Goal: Information Seeking & Learning: Learn about a topic

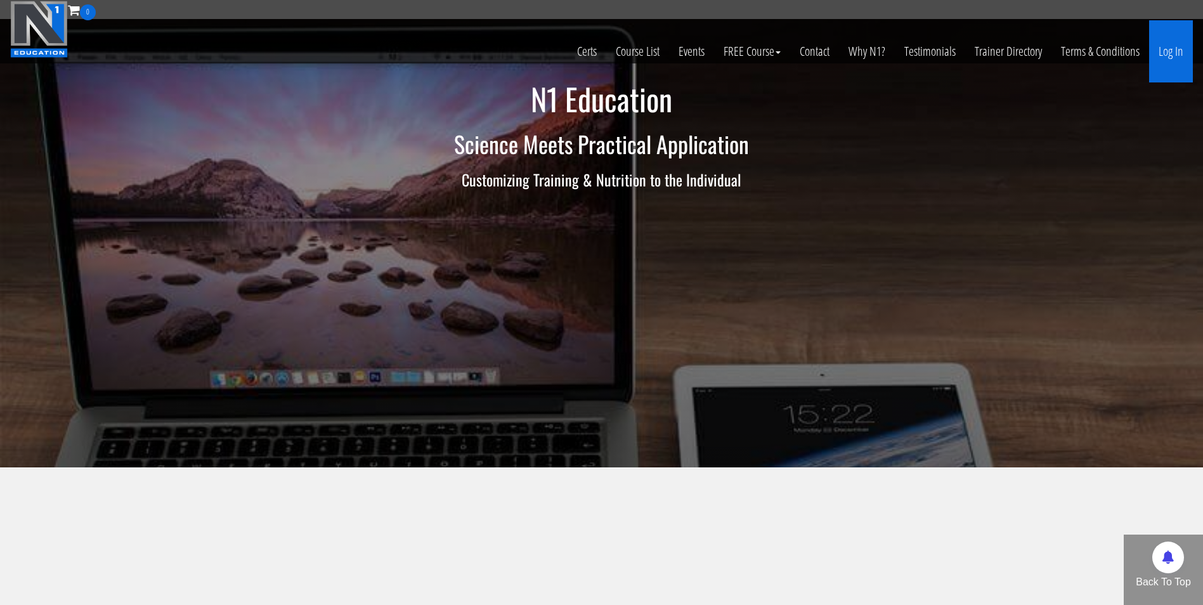
click at [1181, 56] on link "Log In" at bounding box center [1171, 51] width 44 height 62
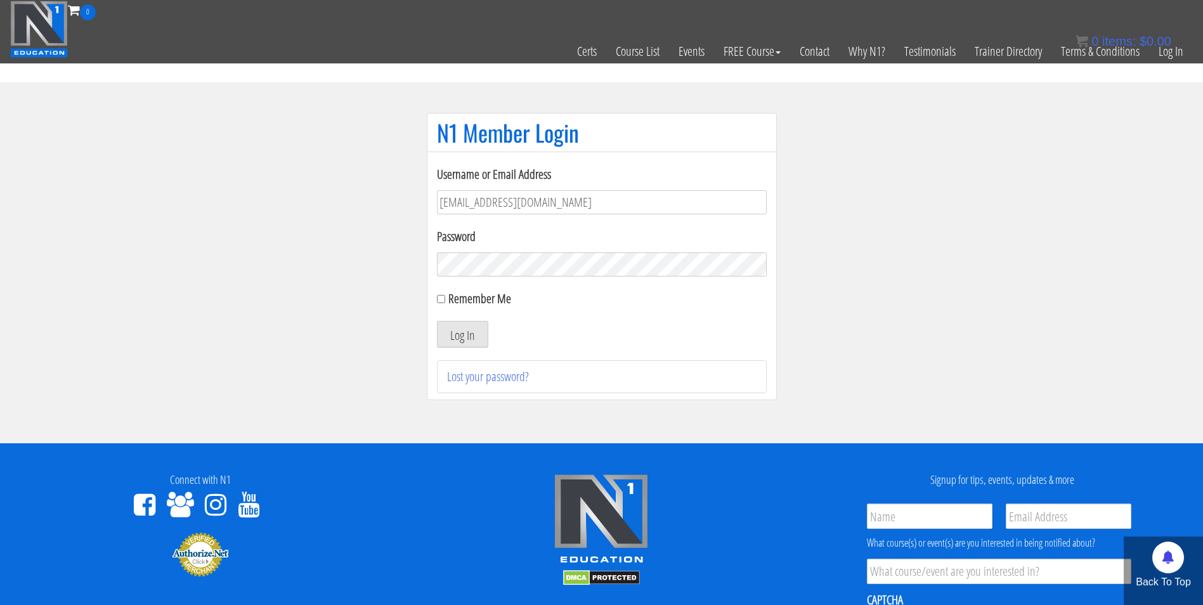
type input "[EMAIL_ADDRESS][DOMAIN_NAME]"
click at [437, 321] on button "Log In" at bounding box center [462, 334] width 51 height 27
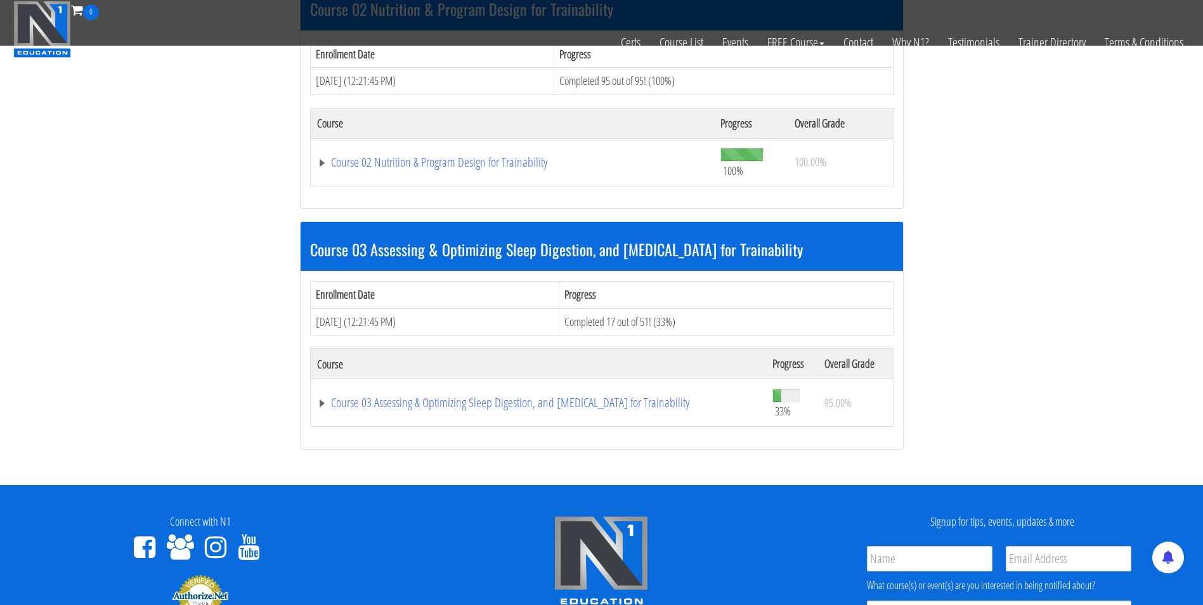
scroll to position [686, 0]
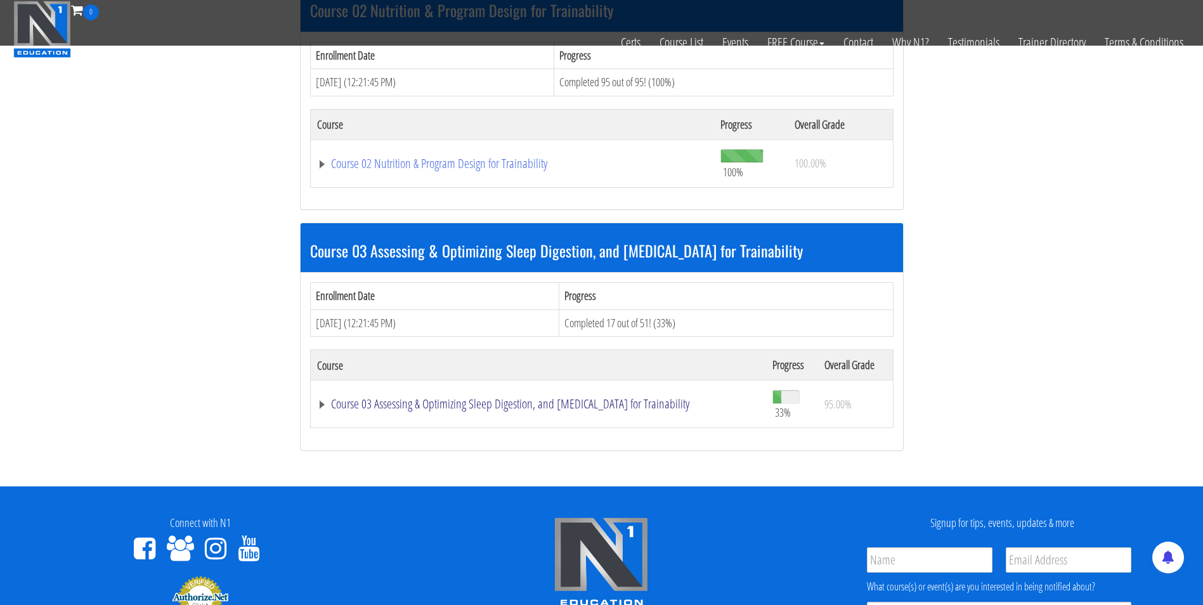
click at [488, 402] on link "Course 03 Assessing & Optimizing Sleep Digestion, and Stress Management for Tra…" at bounding box center [538, 404] width 443 height 13
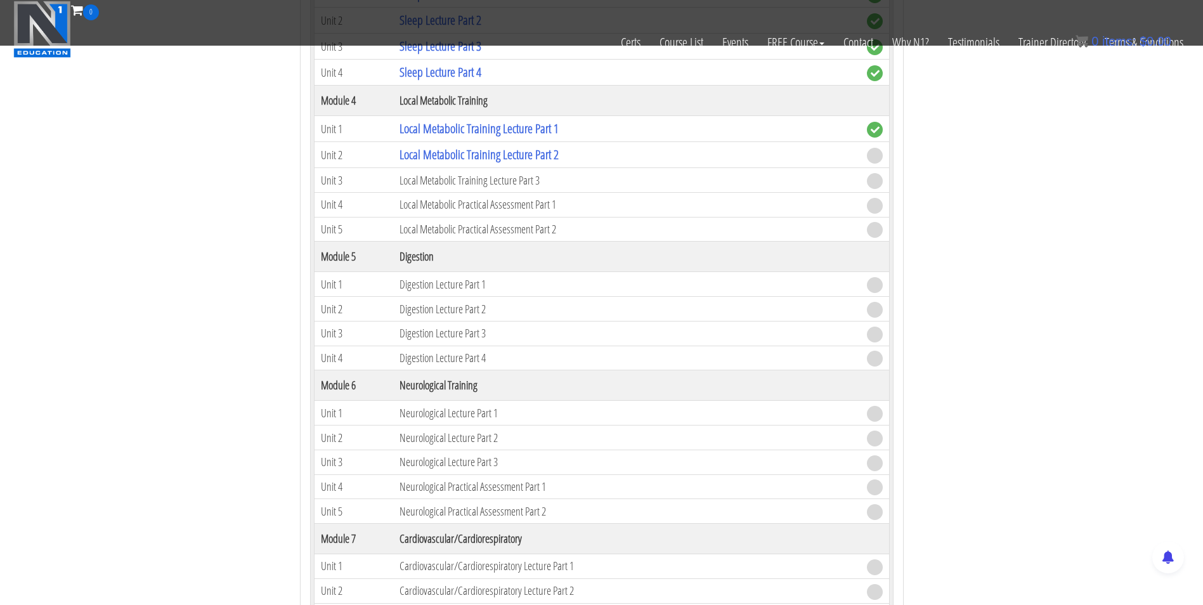
scroll to position [1426, 0]
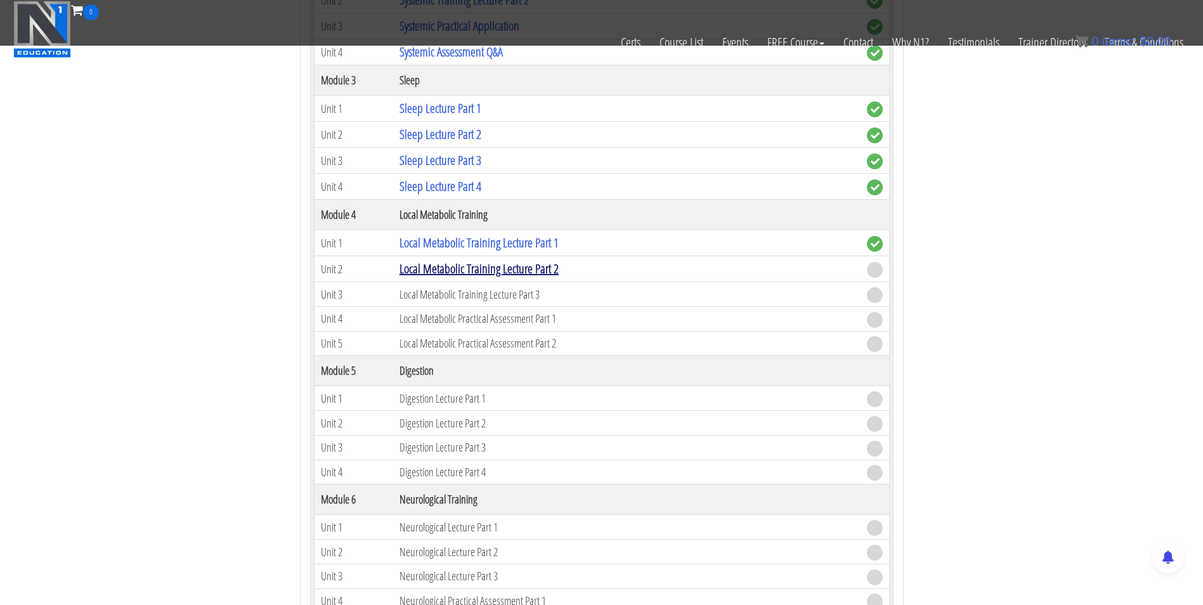
click at [457, 275] on link "Local Metabolic Training Lecture Part 2" at bounding box center [479, 268] width 159 height 17
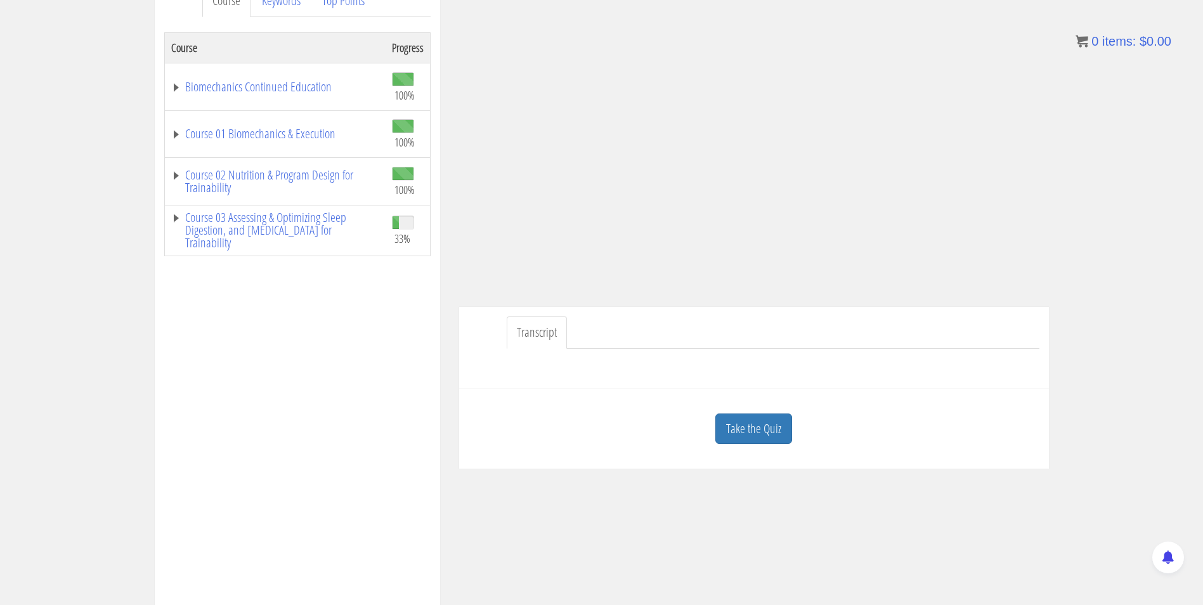
scroll to position [193, 0]
click at [725, 420] on link "Take the Quiz" at bounding box center [753, 426] width 77 height 31
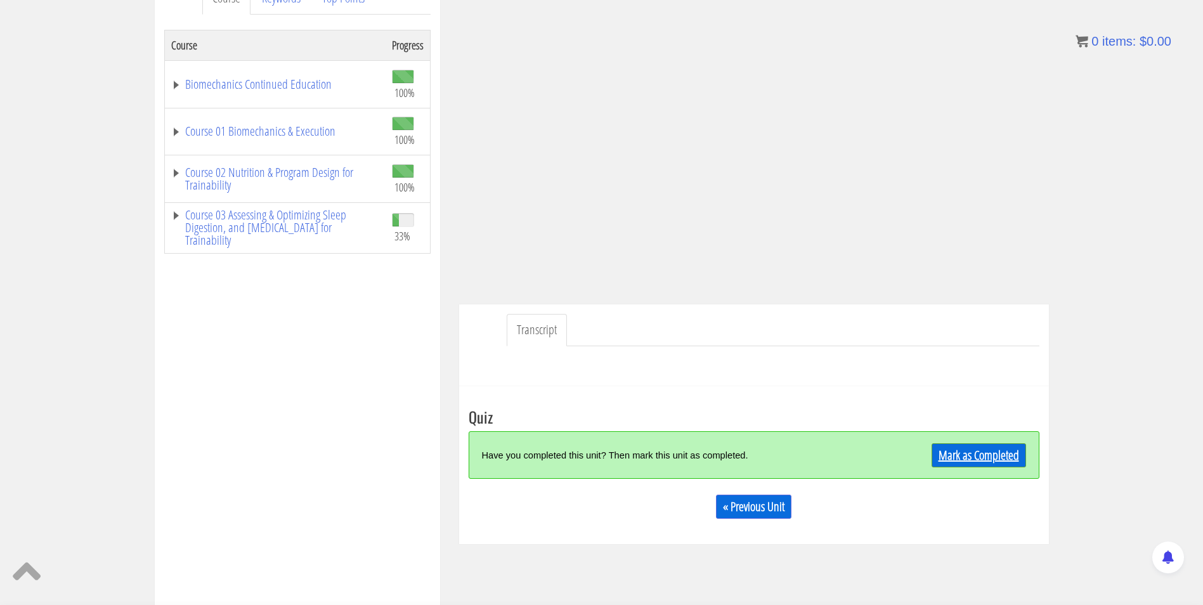
click at [949, 449] on link "Mark as Completed" at bounding box center [979, 455] width 95 height 24
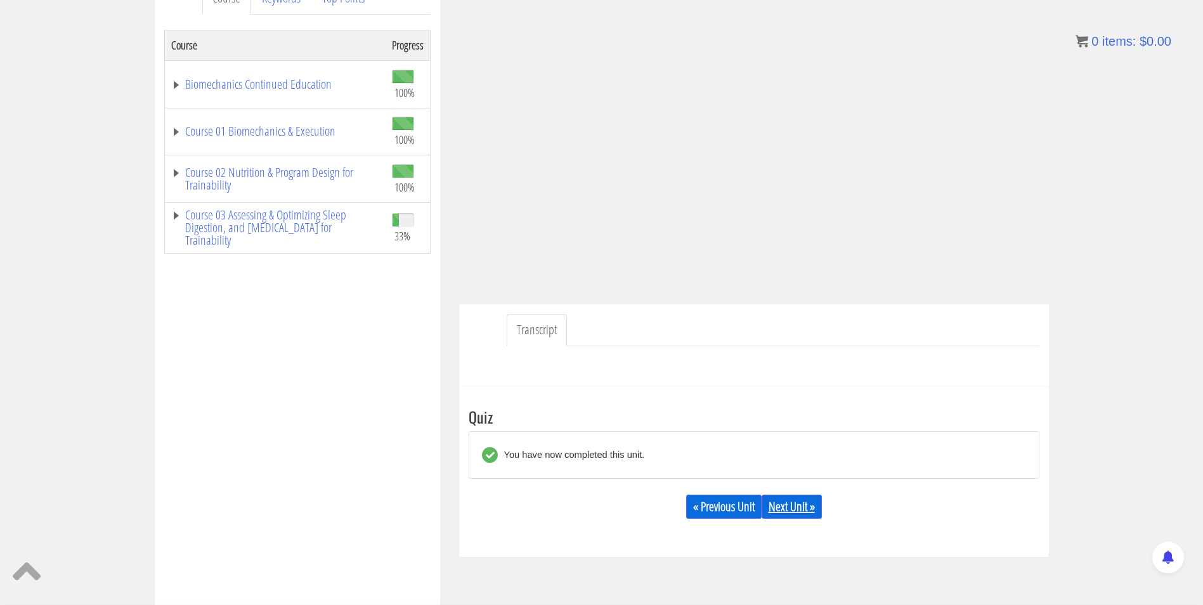
click at [788, 506] on link "Next Unit »" at bounding box center [792, 507] width 60 height 24
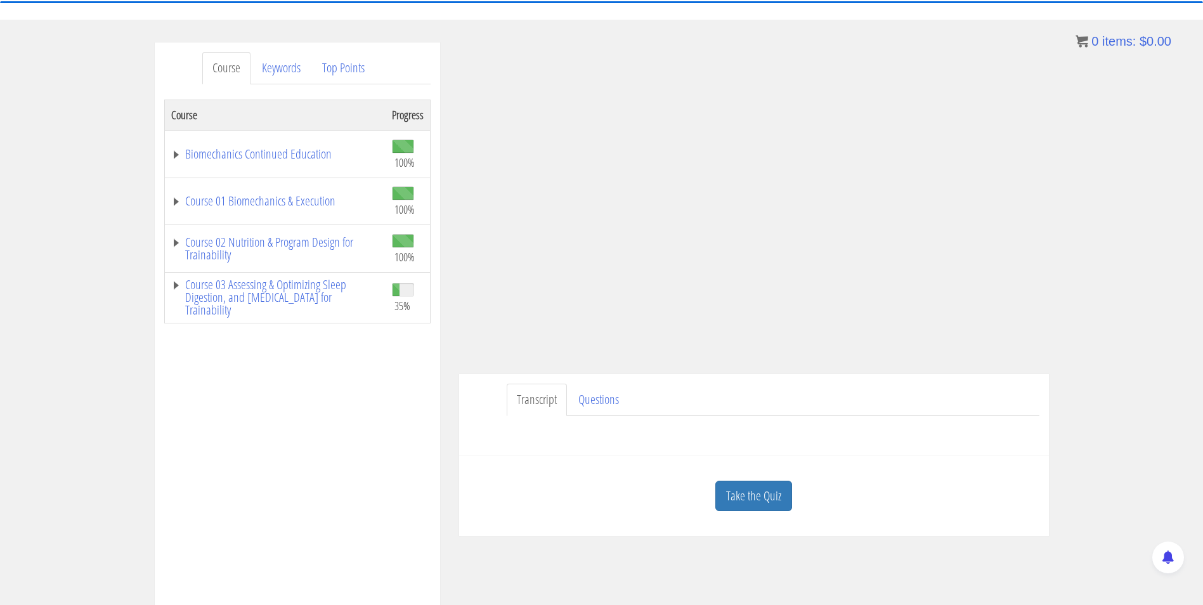
scroll to position [125, 0]
click at [733, 486] on link "Take the Quiz" at bounding box center [753, 494] width 77 height 31
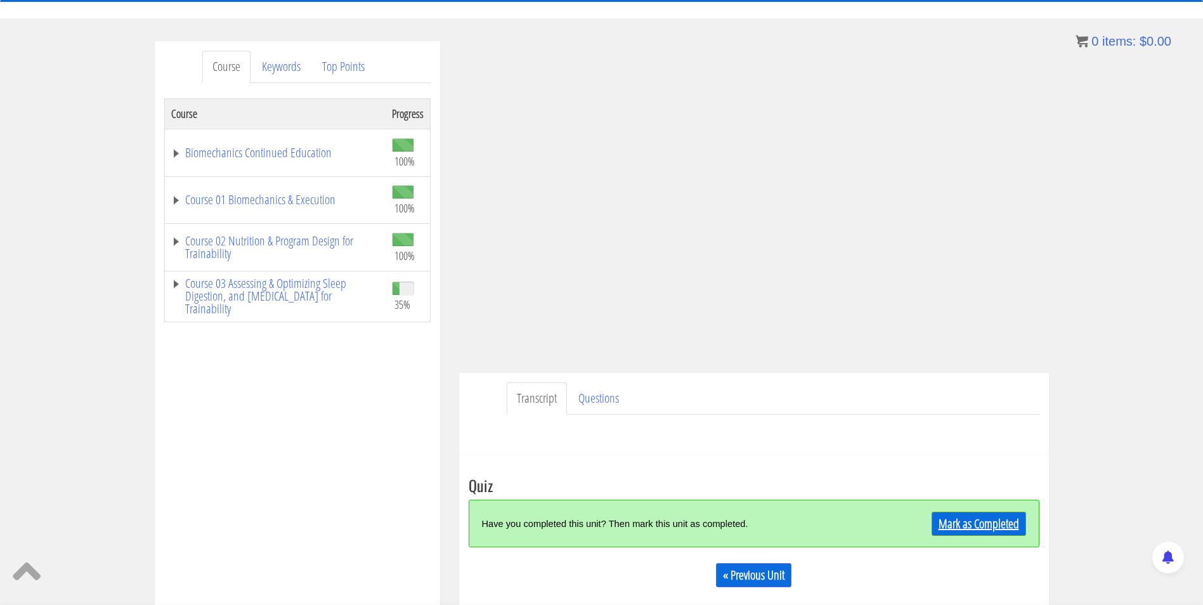
click at [988, 535] on link "Mark as Completed" at bounding box center [979, 524] width 95 height 24
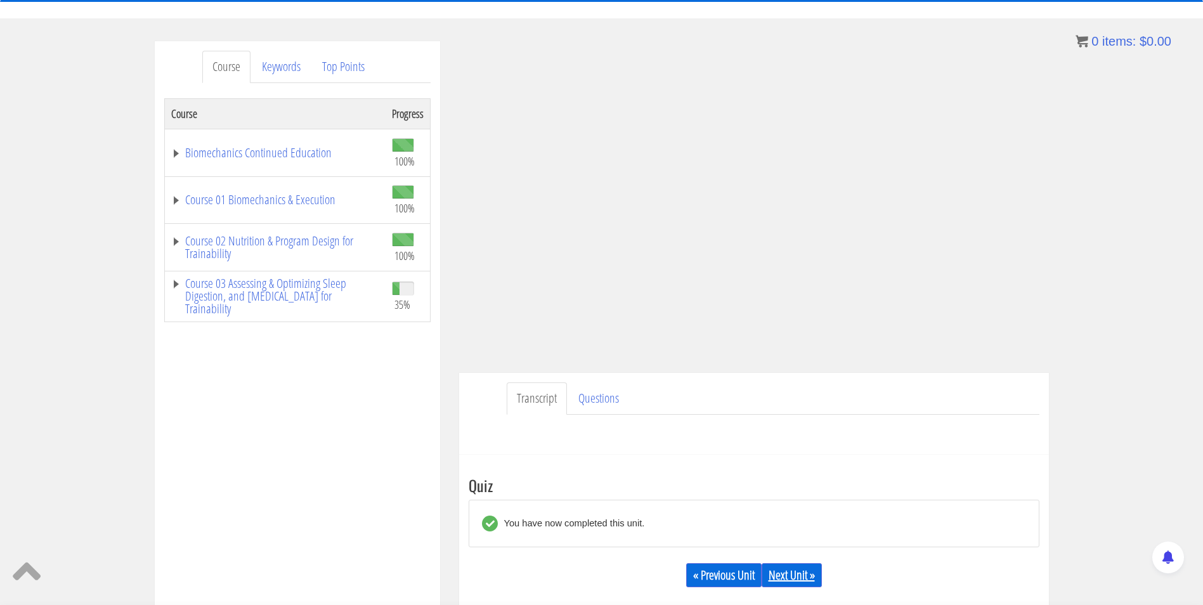
click at [821, 582] on link "Next Unit »" at bounding box center [792, 575] width 60 height 24
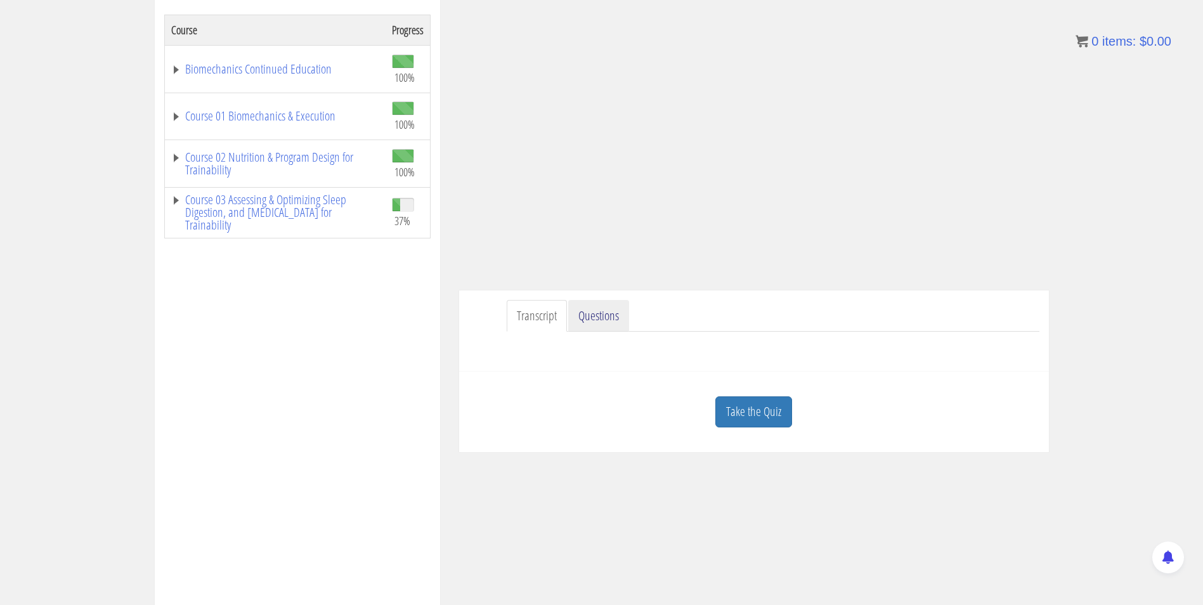
scroll to position [103, 0]
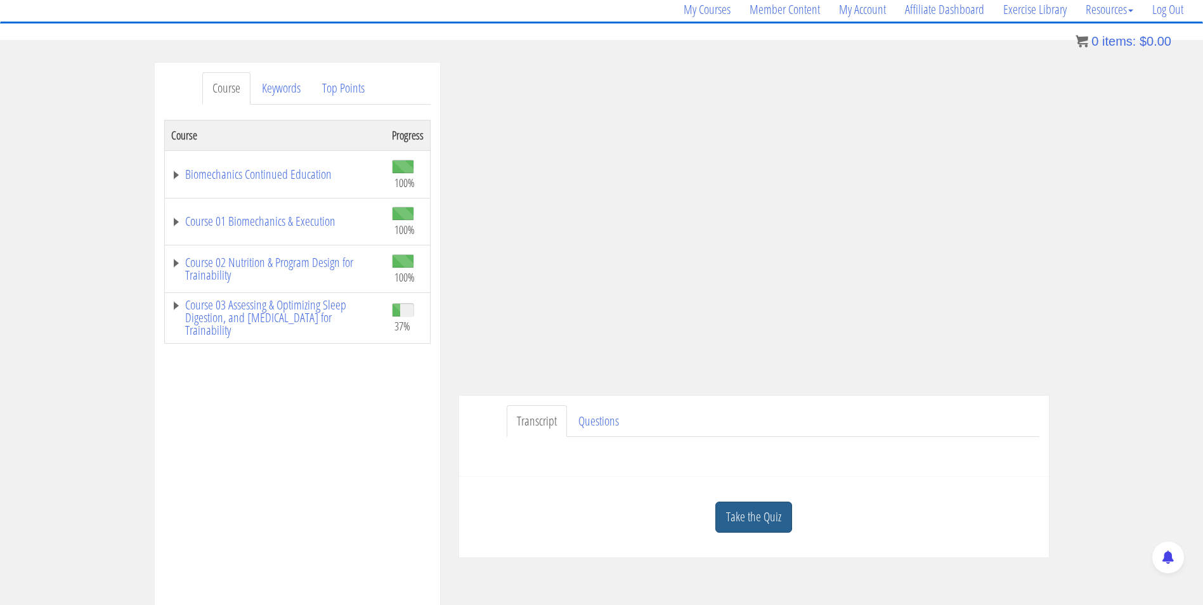
click at [746, 521] on link "Take the Quiz" at bounding box center [753, 517] width 77 height 31
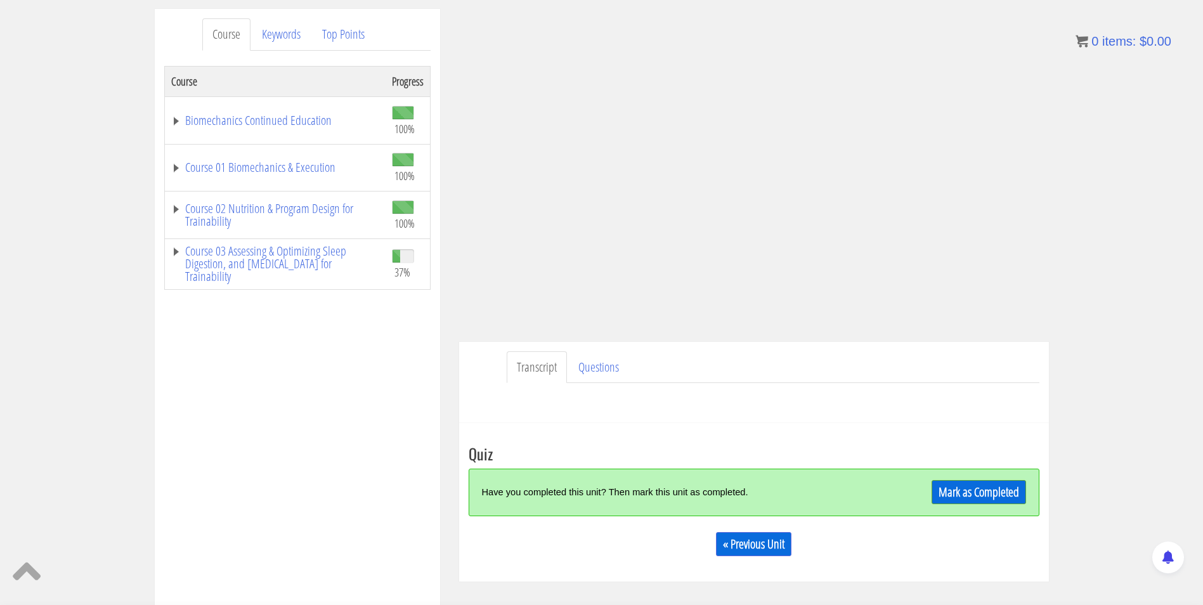
scroll to position [157, 0]
click at [986, 491] on link "Mark as Completed" at bounding box center [979, 493] width 95 height 24
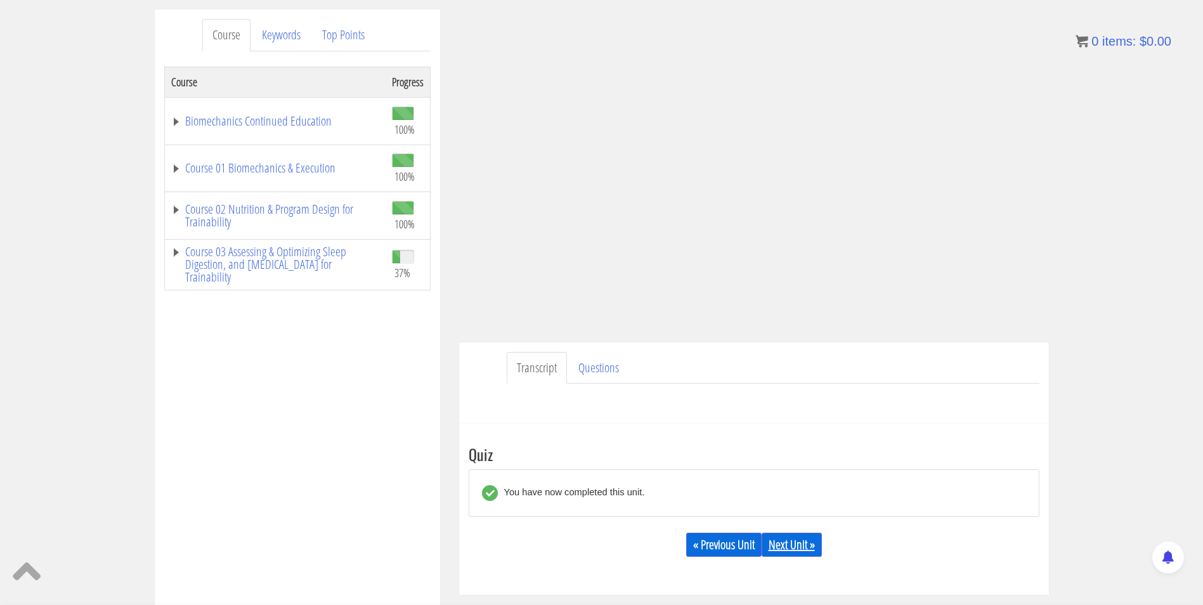
click at [790, 551] on link "Next Unit »" at bounding box center [792, 545] width 60 height 24
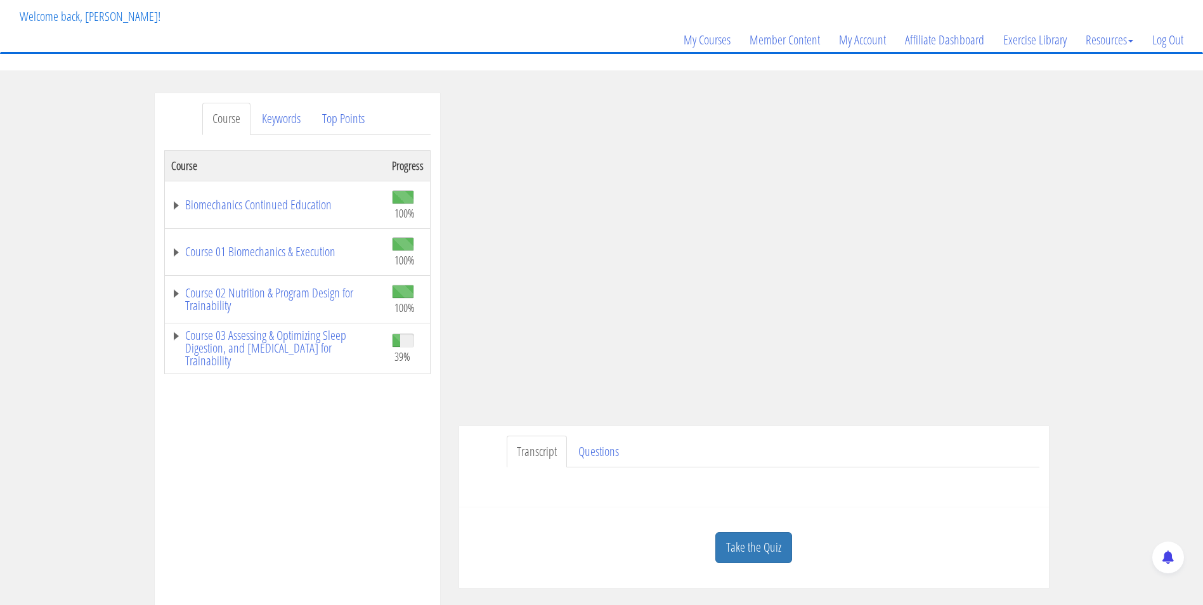
scroll to position [72, 0]
click at [742, 547] on link "Take the Quiz" at bounding box center [753, 548] width 77 height 31
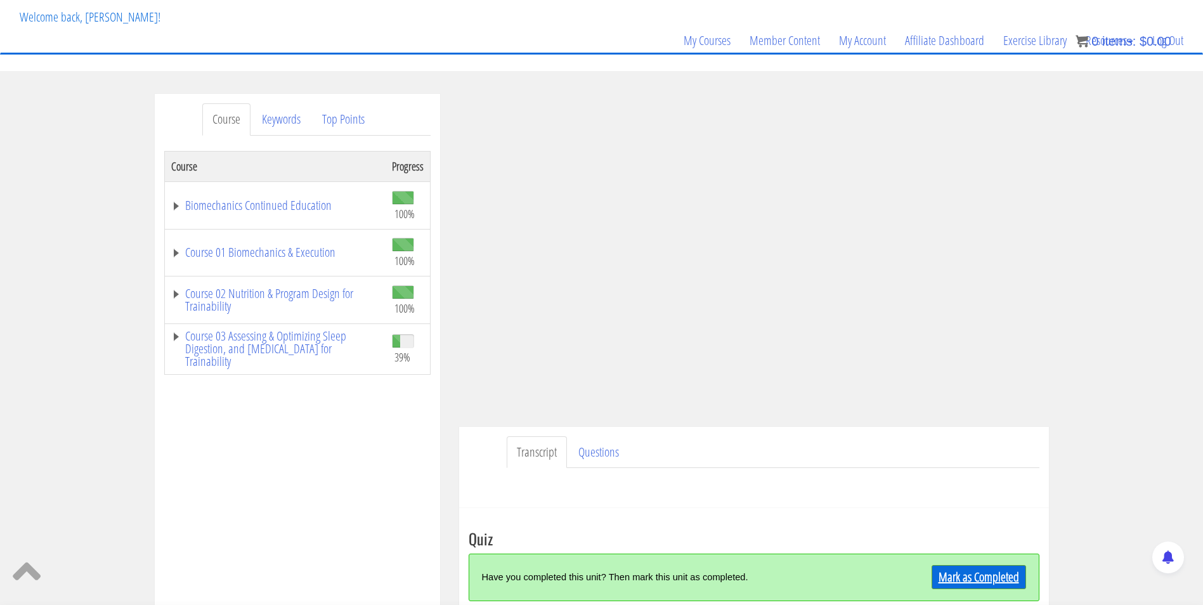
click at [967, 577] on link "Mark as Completed" at bounding box center [979, 577] width 95 height 24
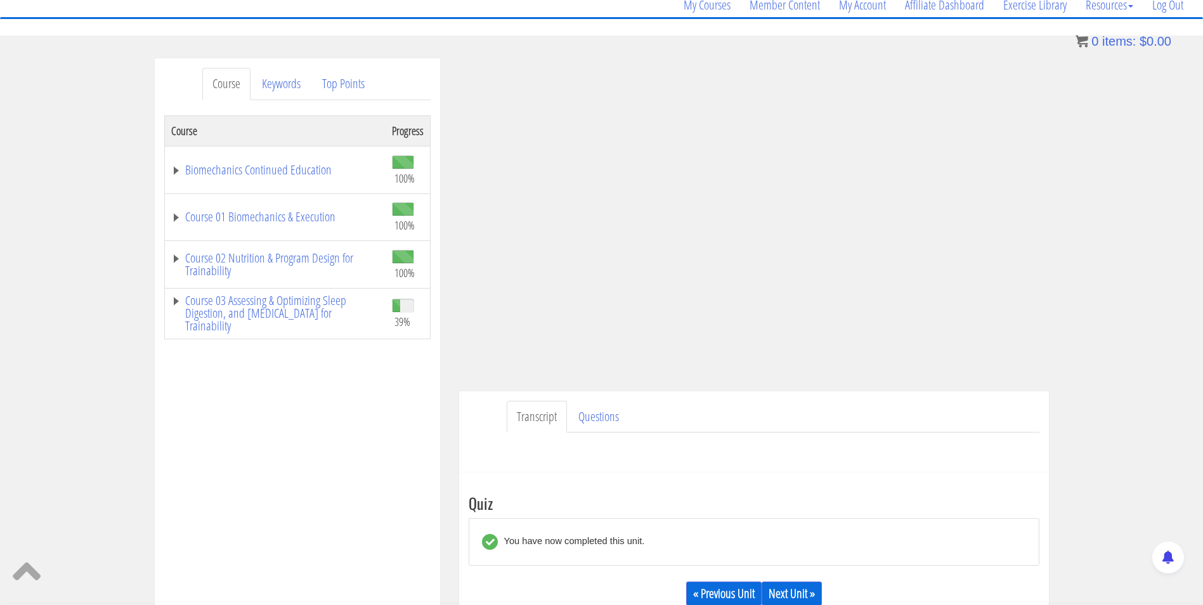
scroll to position [167, 0]
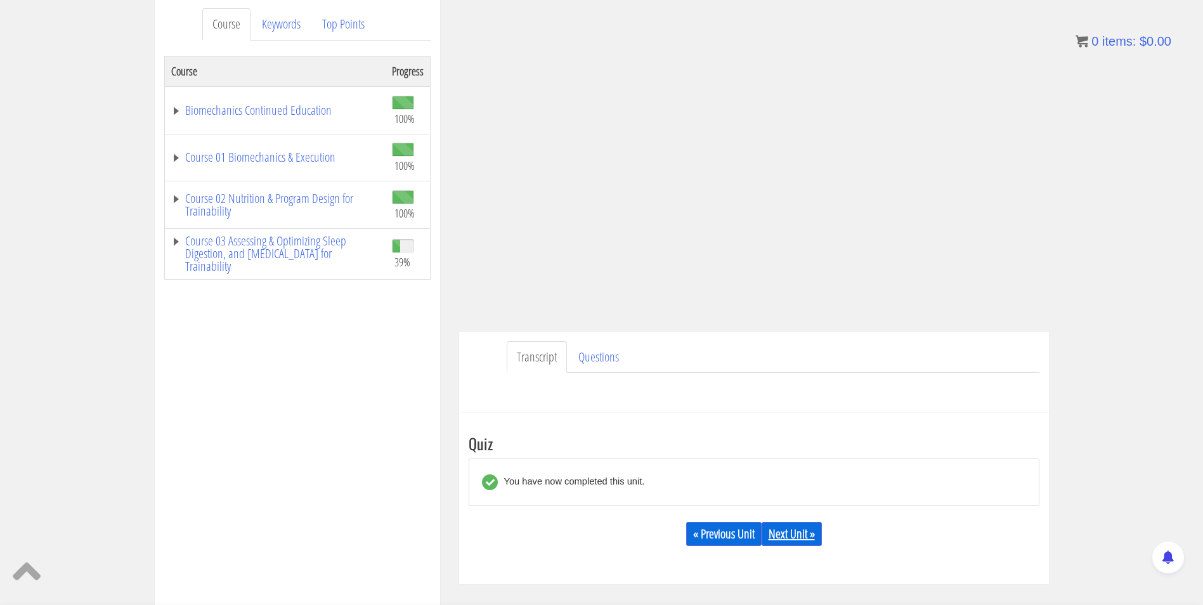
click at [795, 535] on link "Next Unit »" at bounding box center [792, 534] width 60 height 24
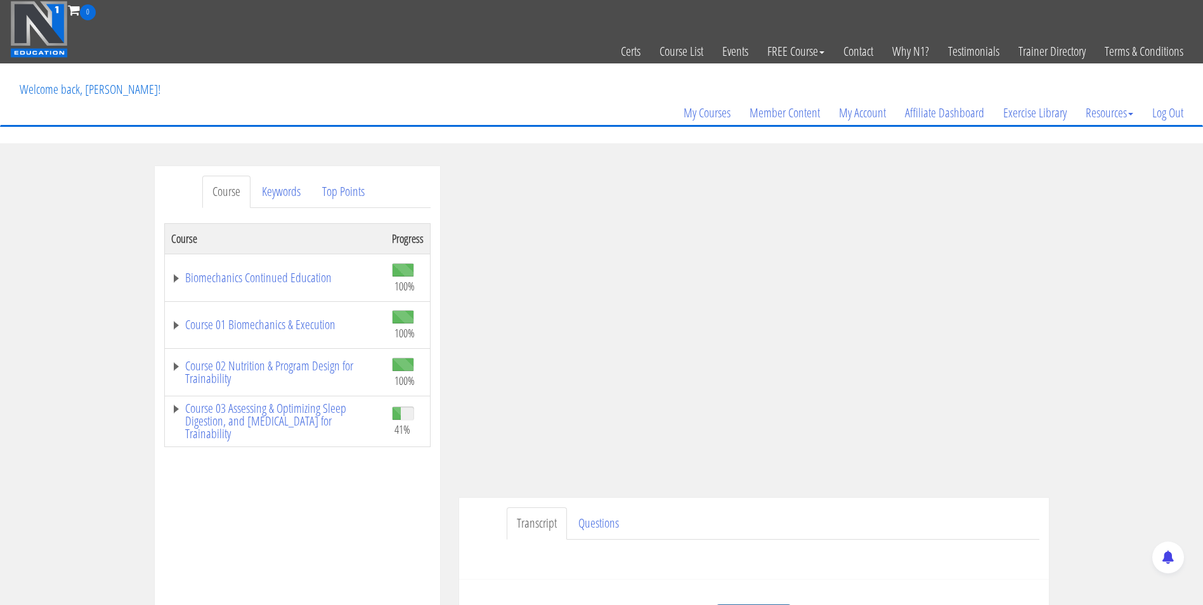
scroll to position [76, 0]
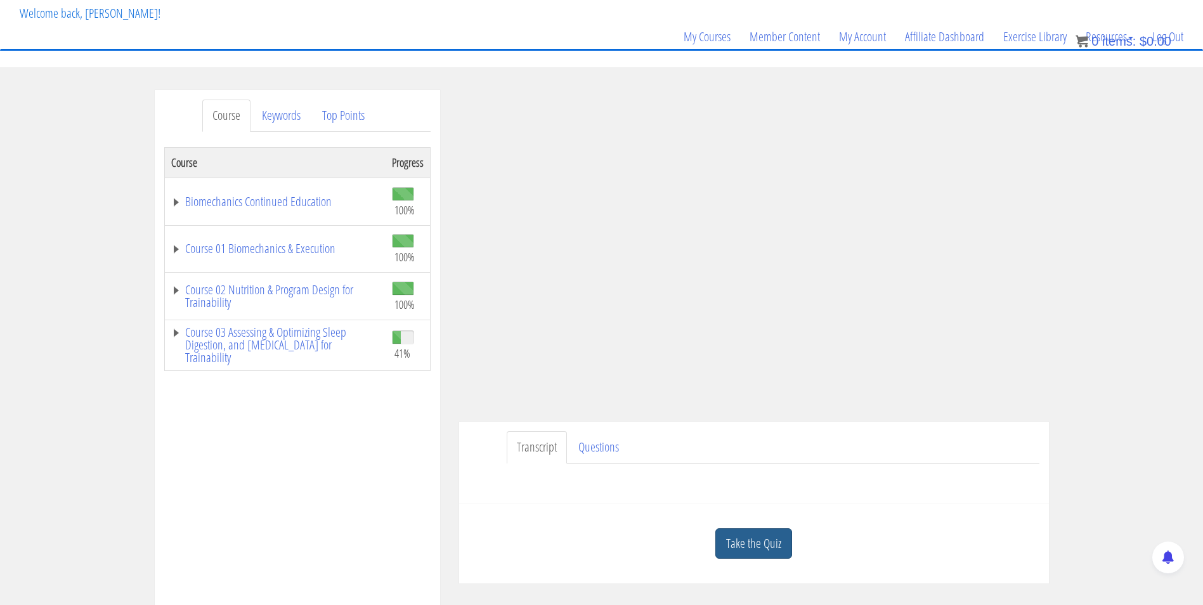
click at [773, 546] on link "Take the Quiz" at bounding box center [753, 543] width 77 height 31
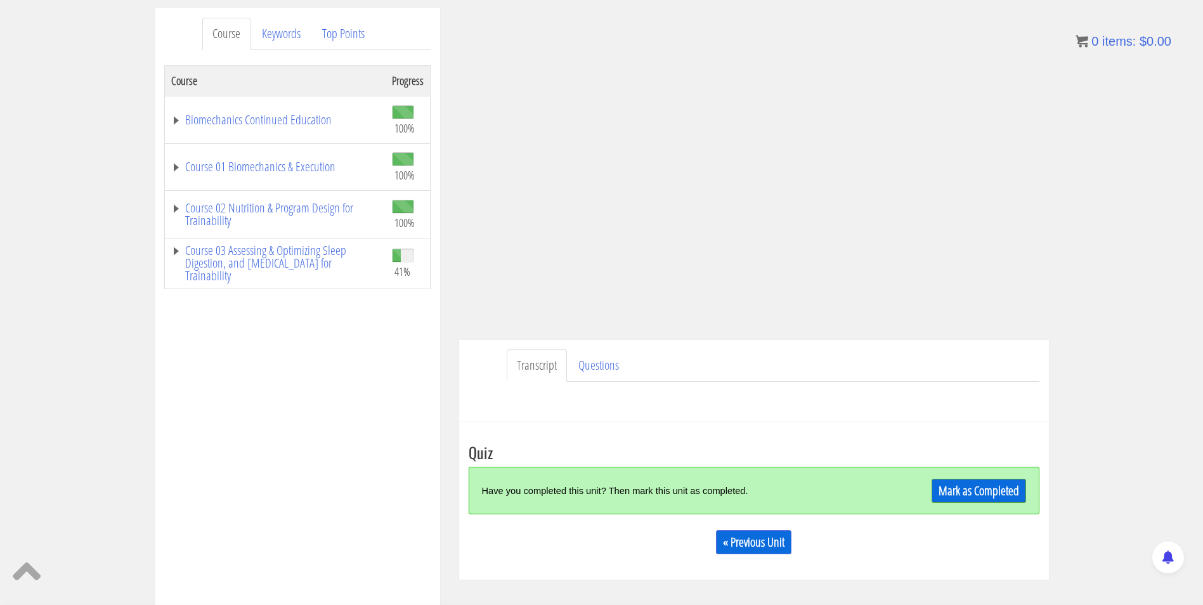
scroll to position [155, 0]
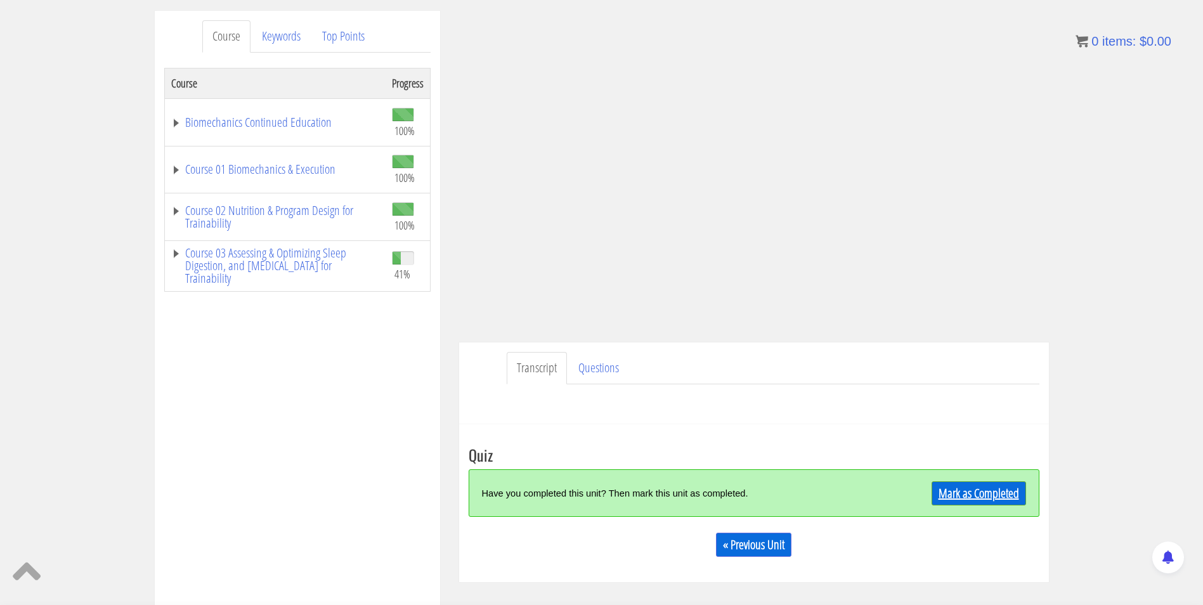
click at [1010, 490] on link "Mark as Completed" at bounding box center [979, 493] width 95 height 24
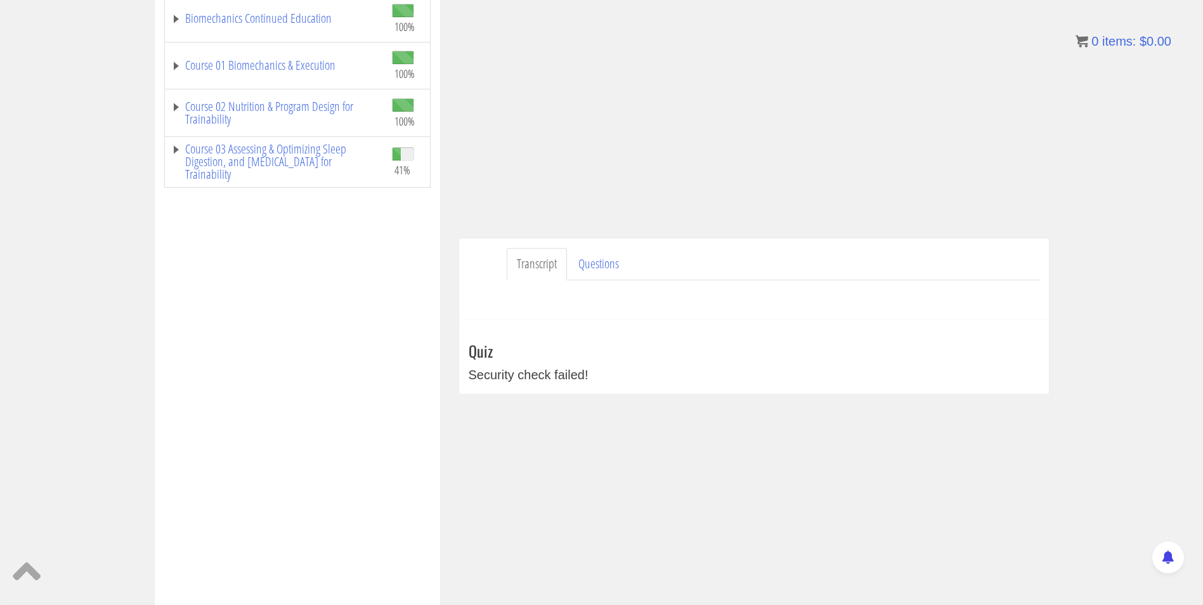
scroll to position [0, 0]
